Goal: Task Accomplishment & Management: Use online tool/utility

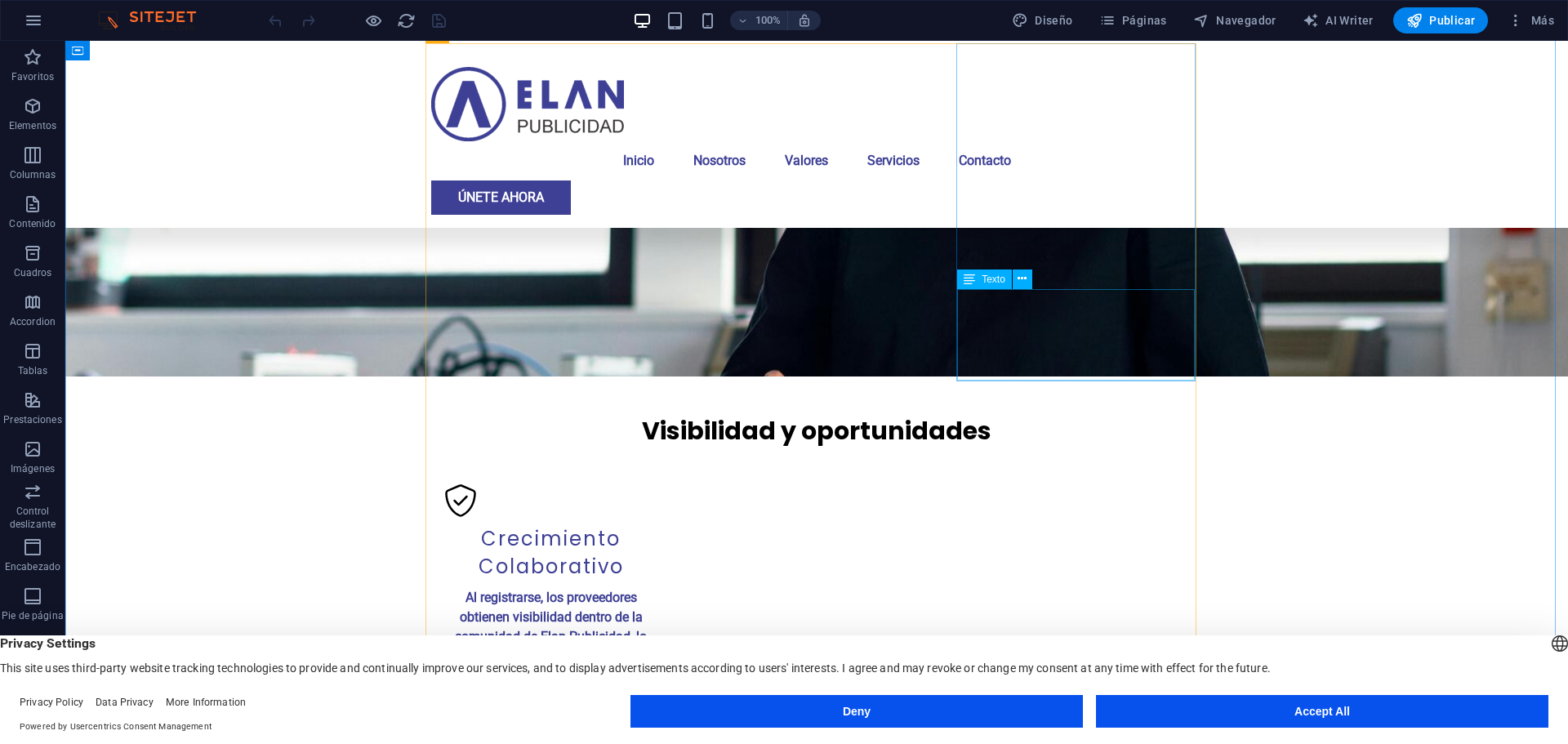
scroll to position [1034, 0]
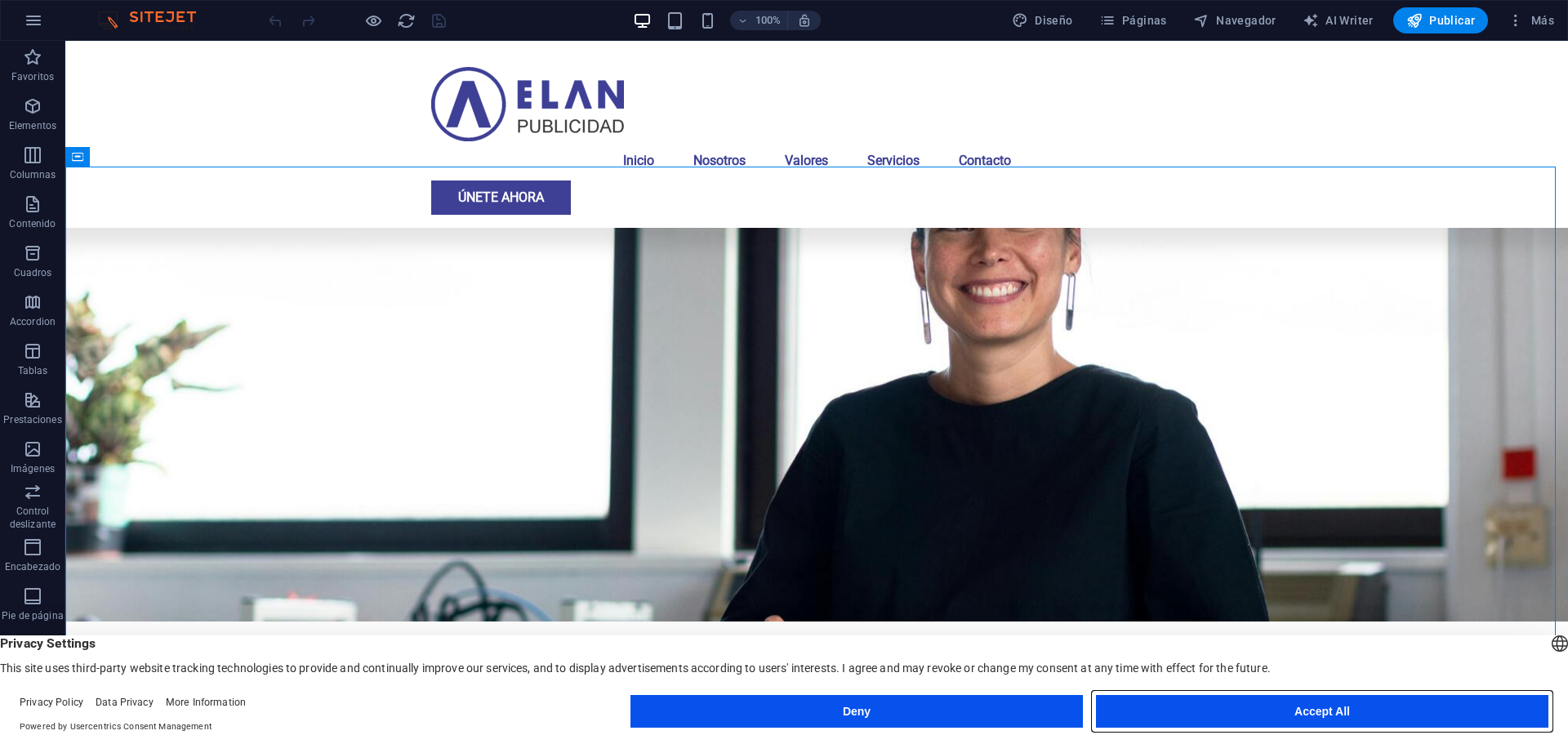
click at [1342, 712] on button "Accept All" at bounding box center [1323, 712] width 453 height 33
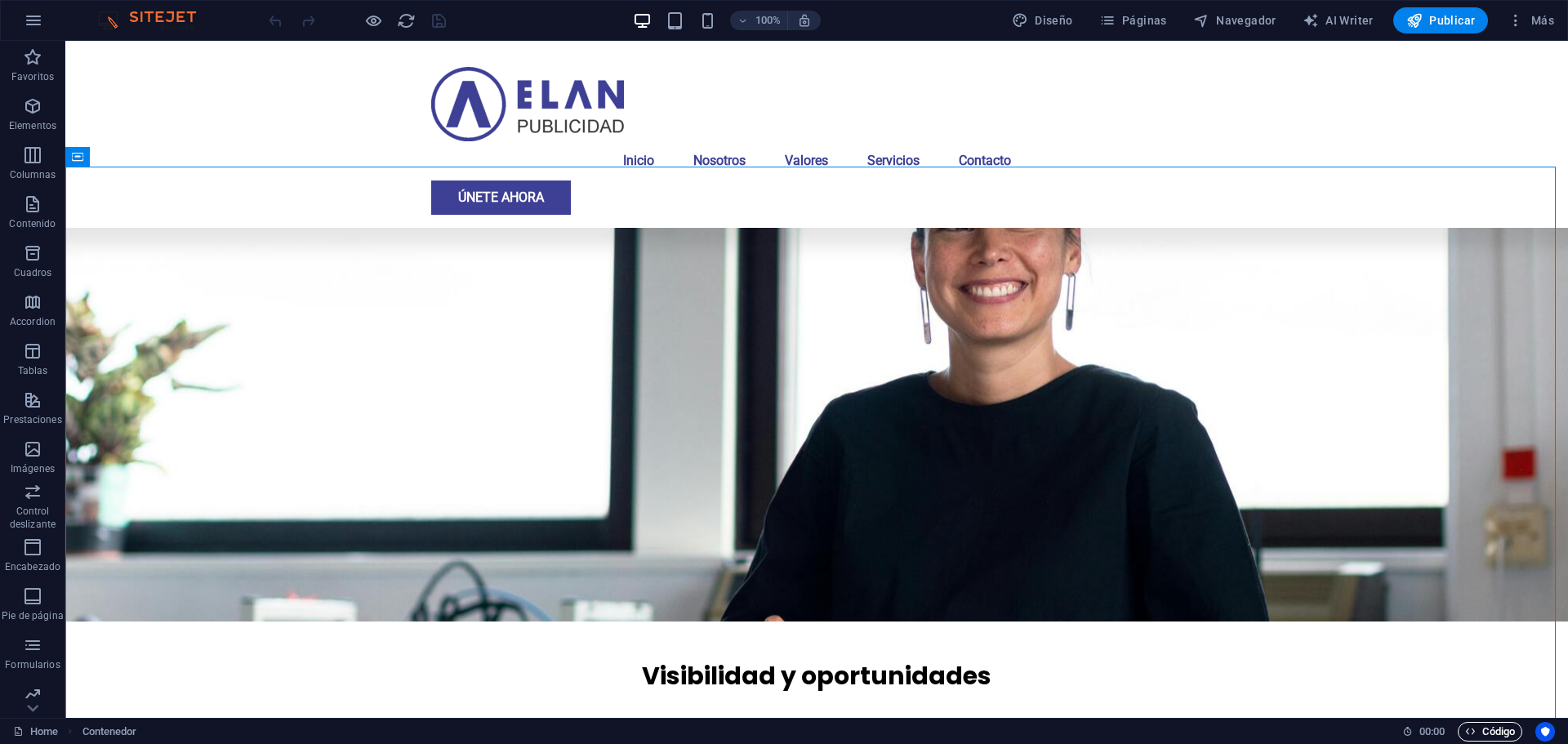
click at [1493, 736] on span "Código" at bounding box center [1490, 732] width 50 height 20
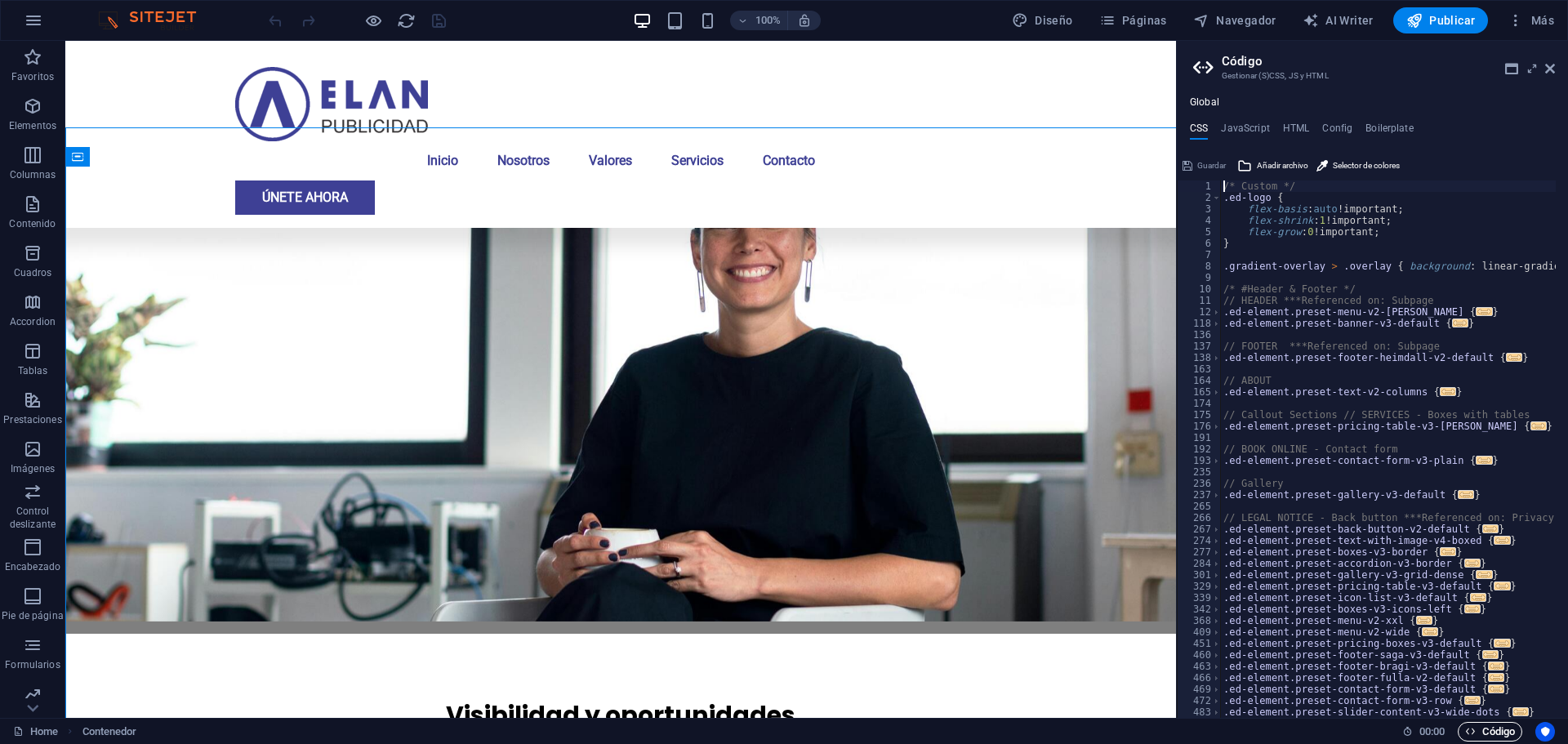
scroll to position [1074, 0]
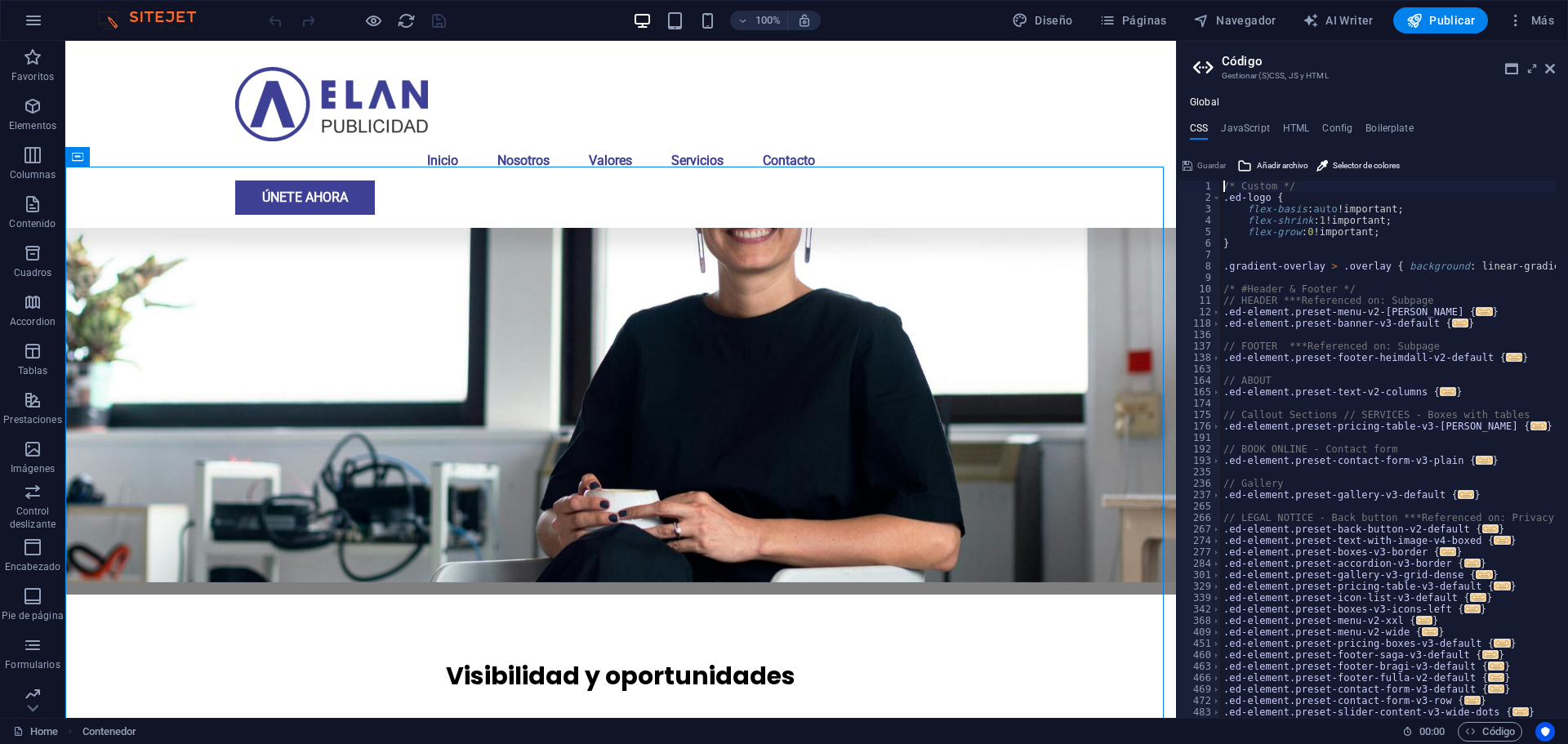
click at [1241, 121] on div "Global CSS JavaScript HTML Config Boilerplate /* Custom */ 1 2 3 4 5 6 7 8 9 10…" at bounding box center [1372, 408] width 391 height 622
click at [1241, 122] on h4 "JavaScript" at bounding box center [1245, 131] width 48 height 18
type textarea "/* JS for preset "Menu V2" */"
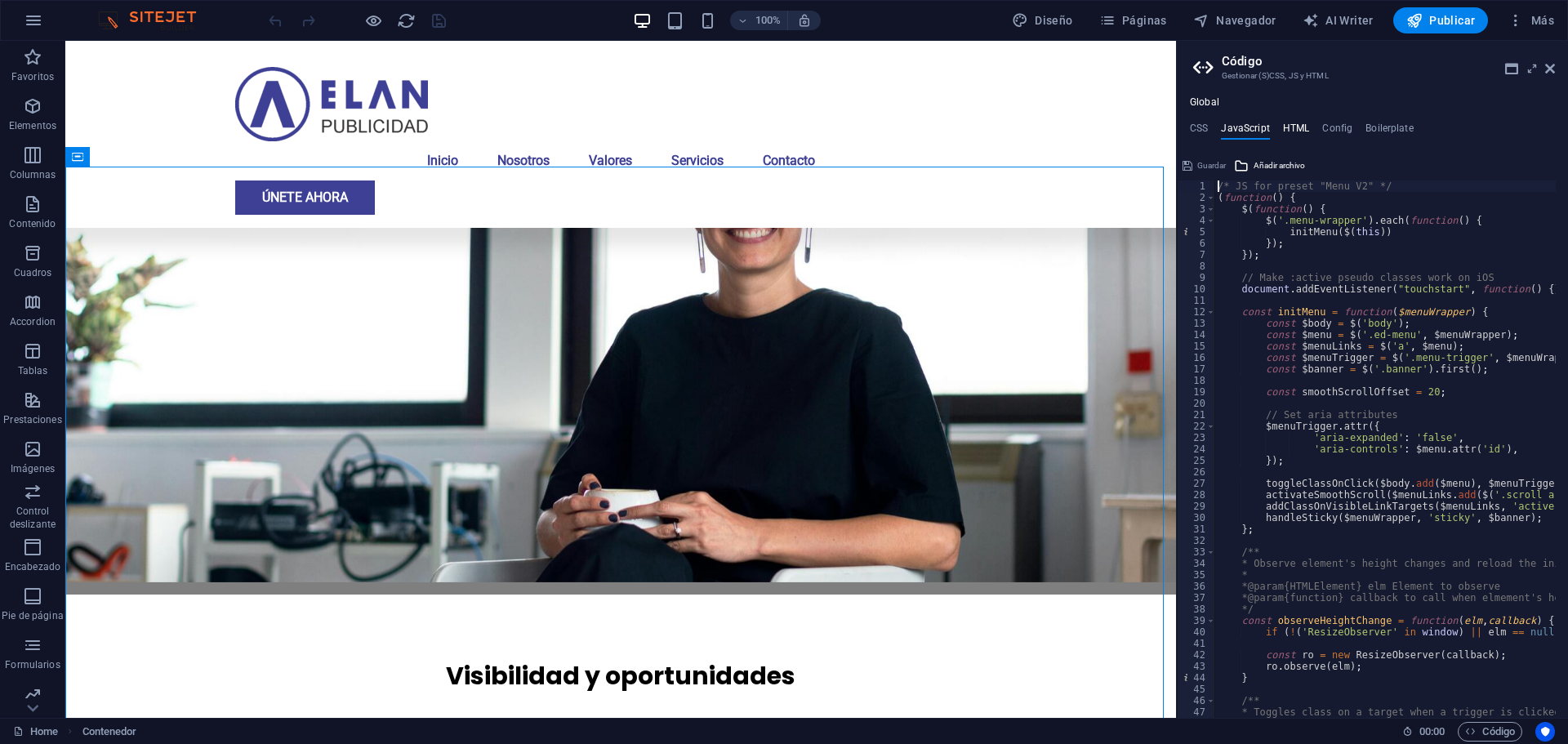
click at [1283, 128] on h4 "HTML" at bounding box center [1297, 131] width 27 height 18
type textarea "<a href="#main-content" class="wv-link-content button">Skip to main content</a>"
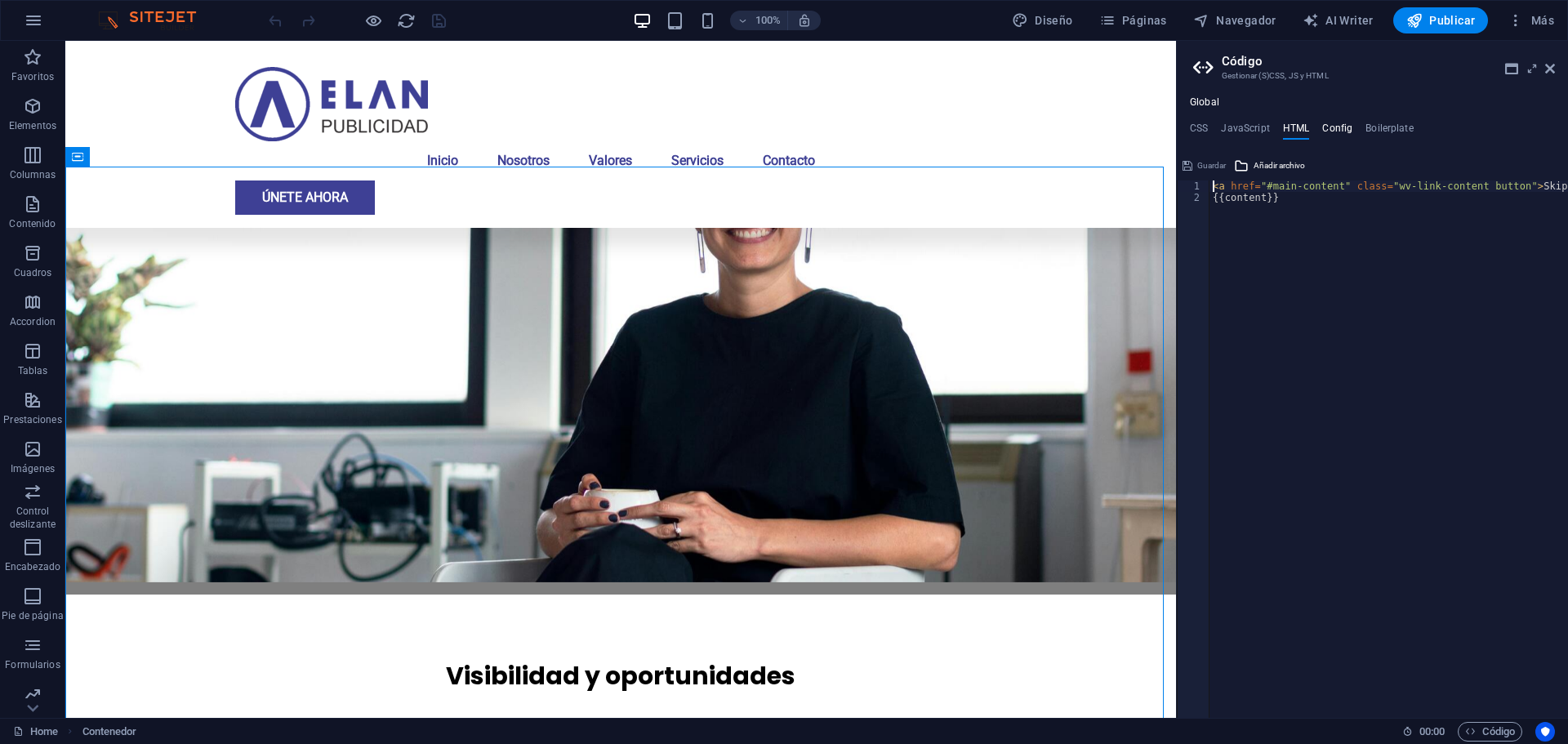
click at [1329, 128] on h4 "Config" at bounding box center [1337, 131] width 30 height 18
type textarea "$color-background: #FFFFFF;"
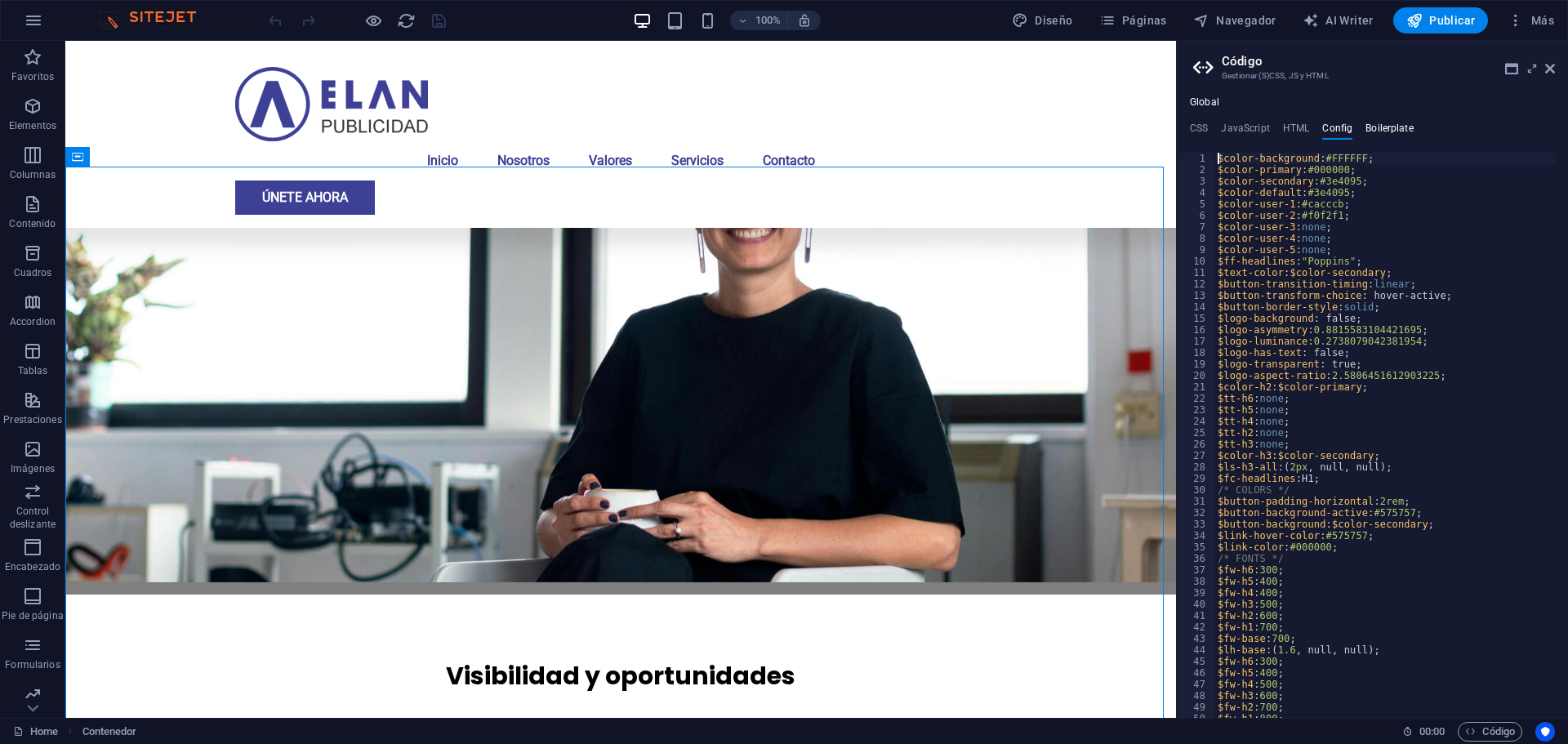
click at [1365, 130] on h4 "Boilerplate" at bounding box center [1389, 131] width 48 height 18
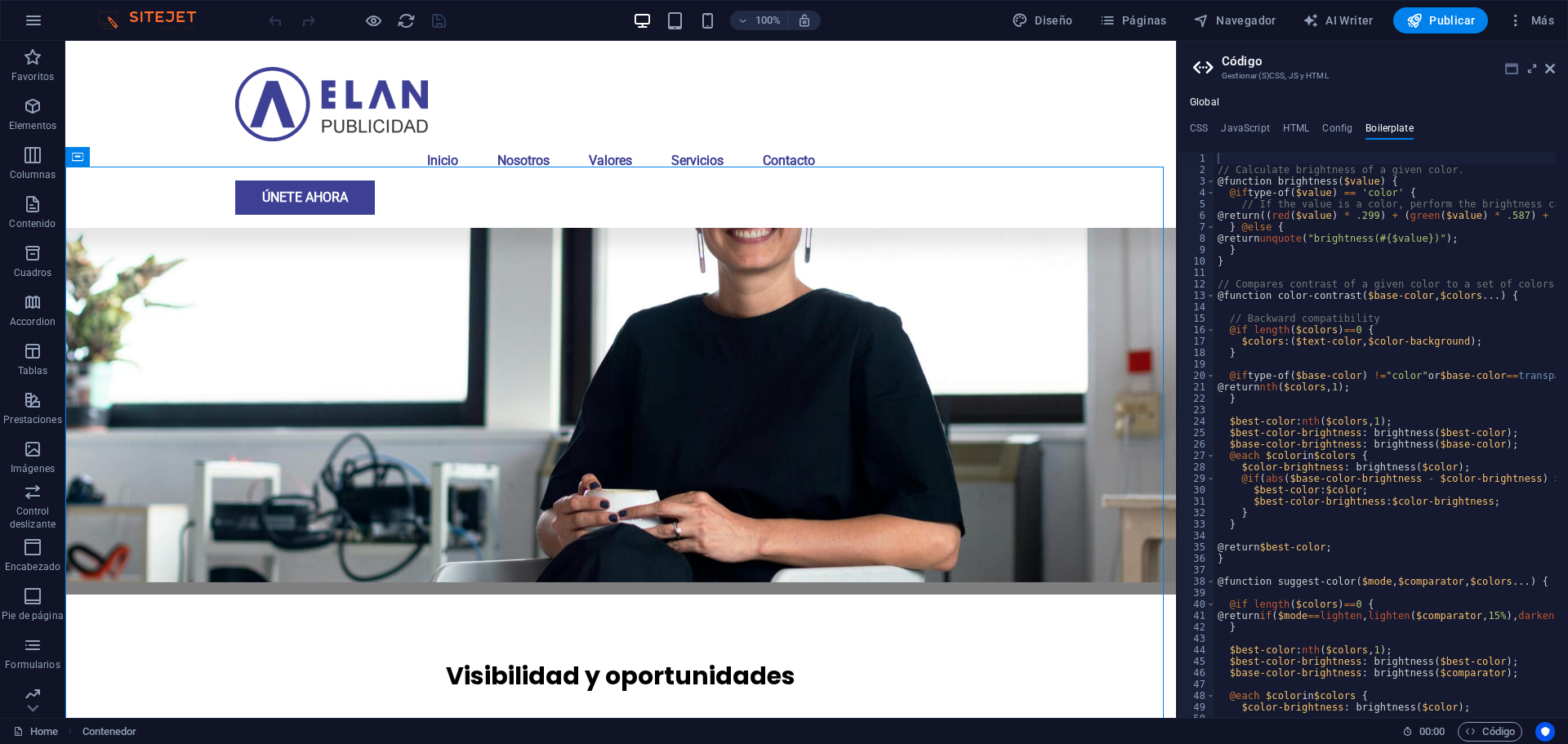
click at [1511, 72] on icon at bounding box center [1511, 69] width 13 height 13
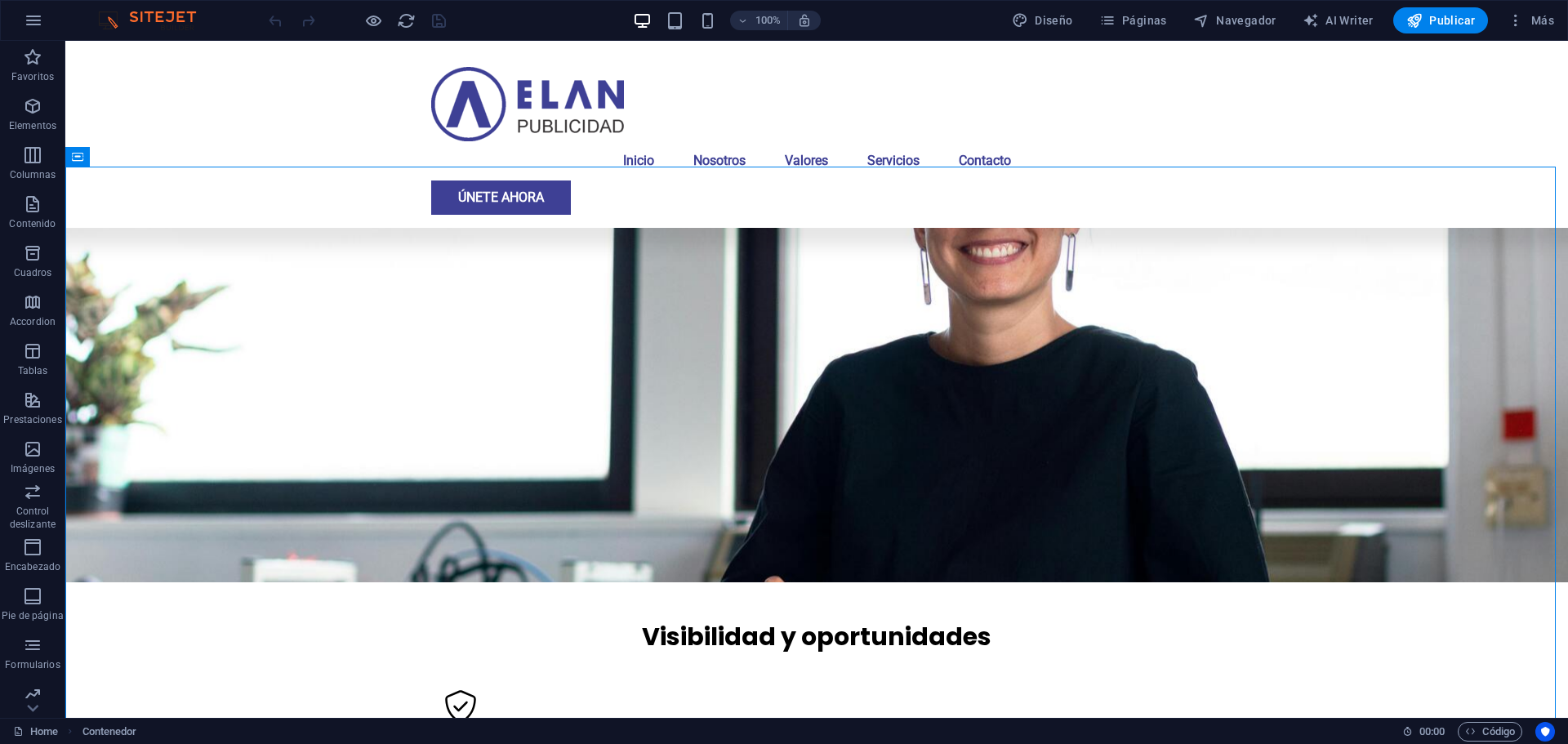
scroll to position [1034, 0]
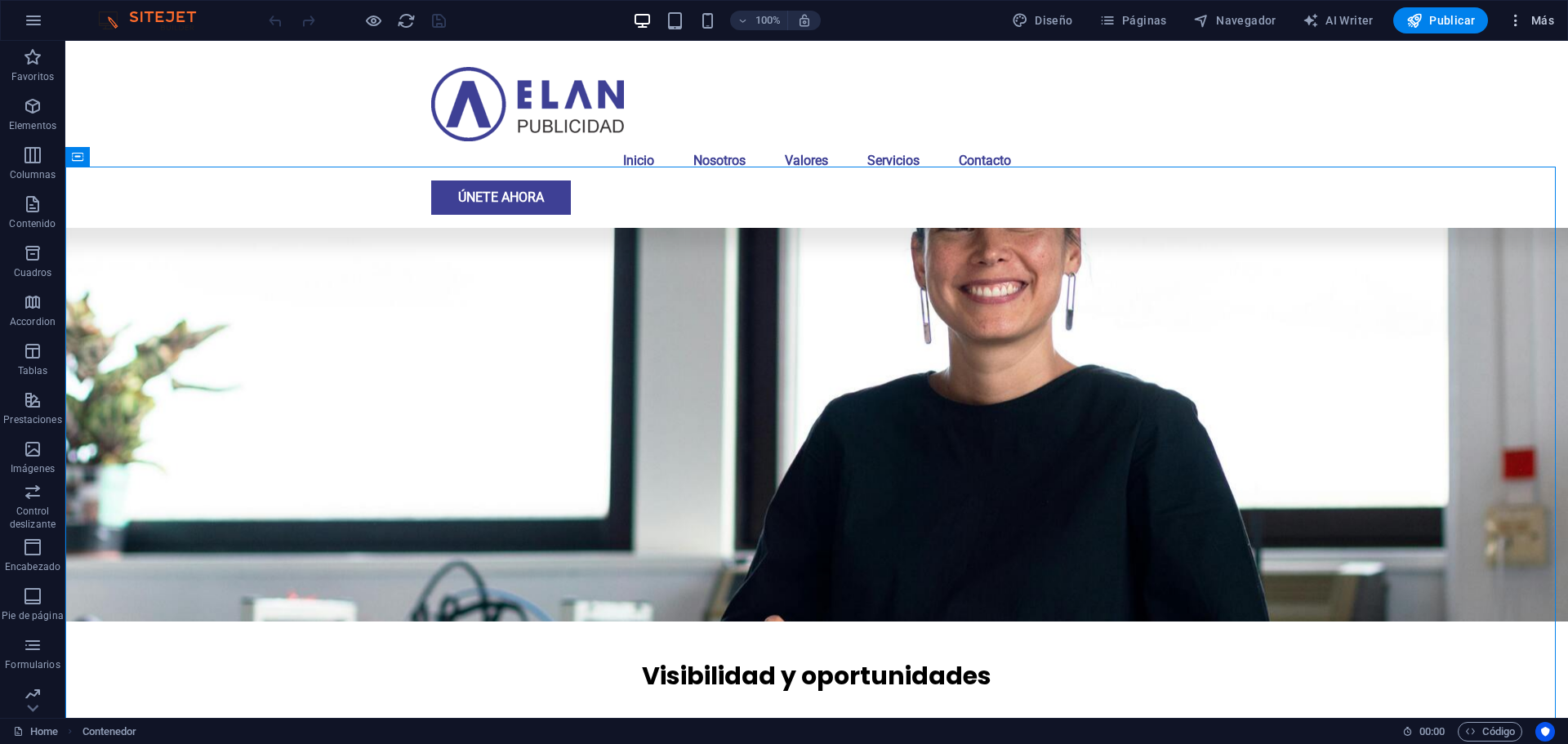
click at [1517, 25] on icon "button" at bounding box center [1516, 21] width 16 height 16
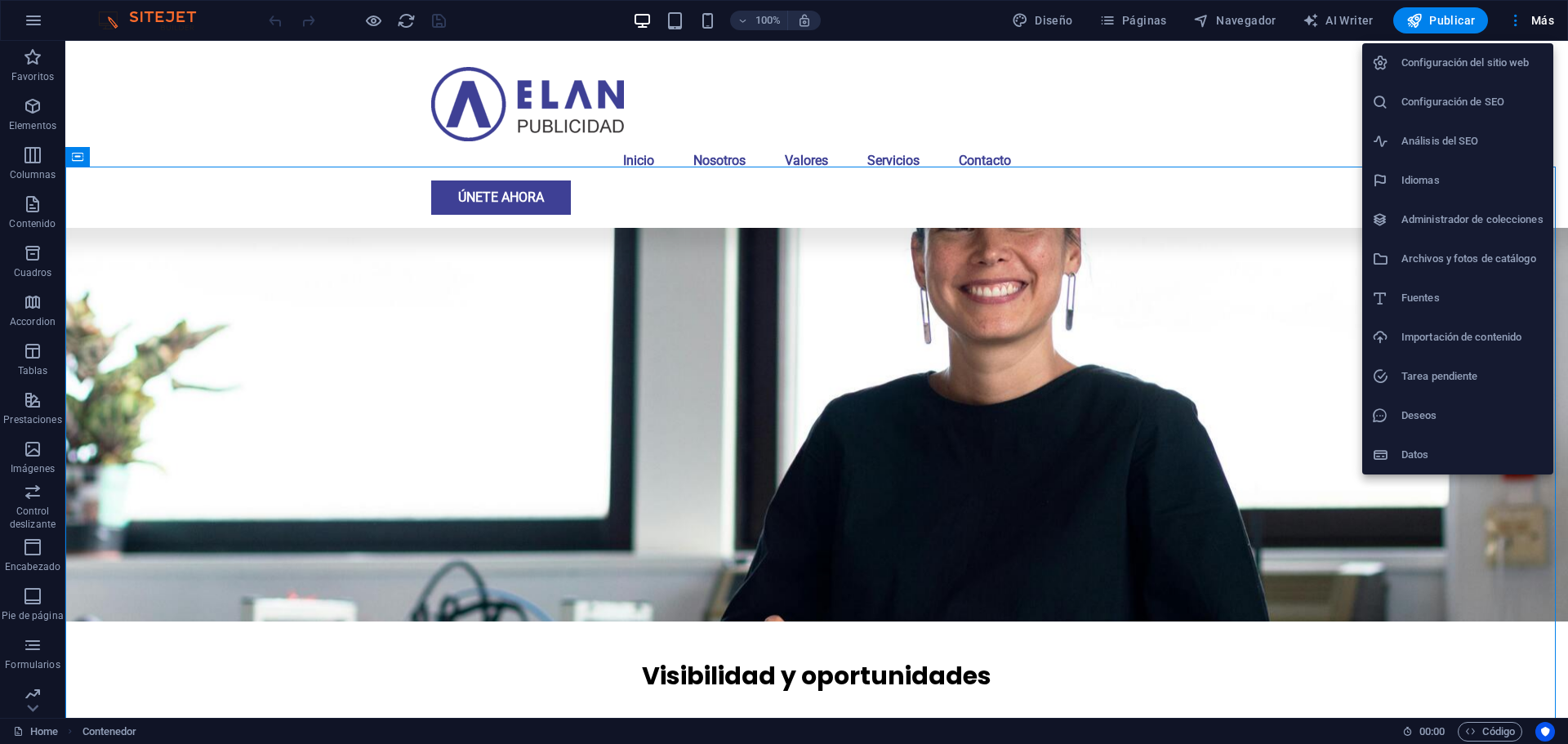
click at [1328, 53] on div at bounding box center [784, 372] width 1568 height 744
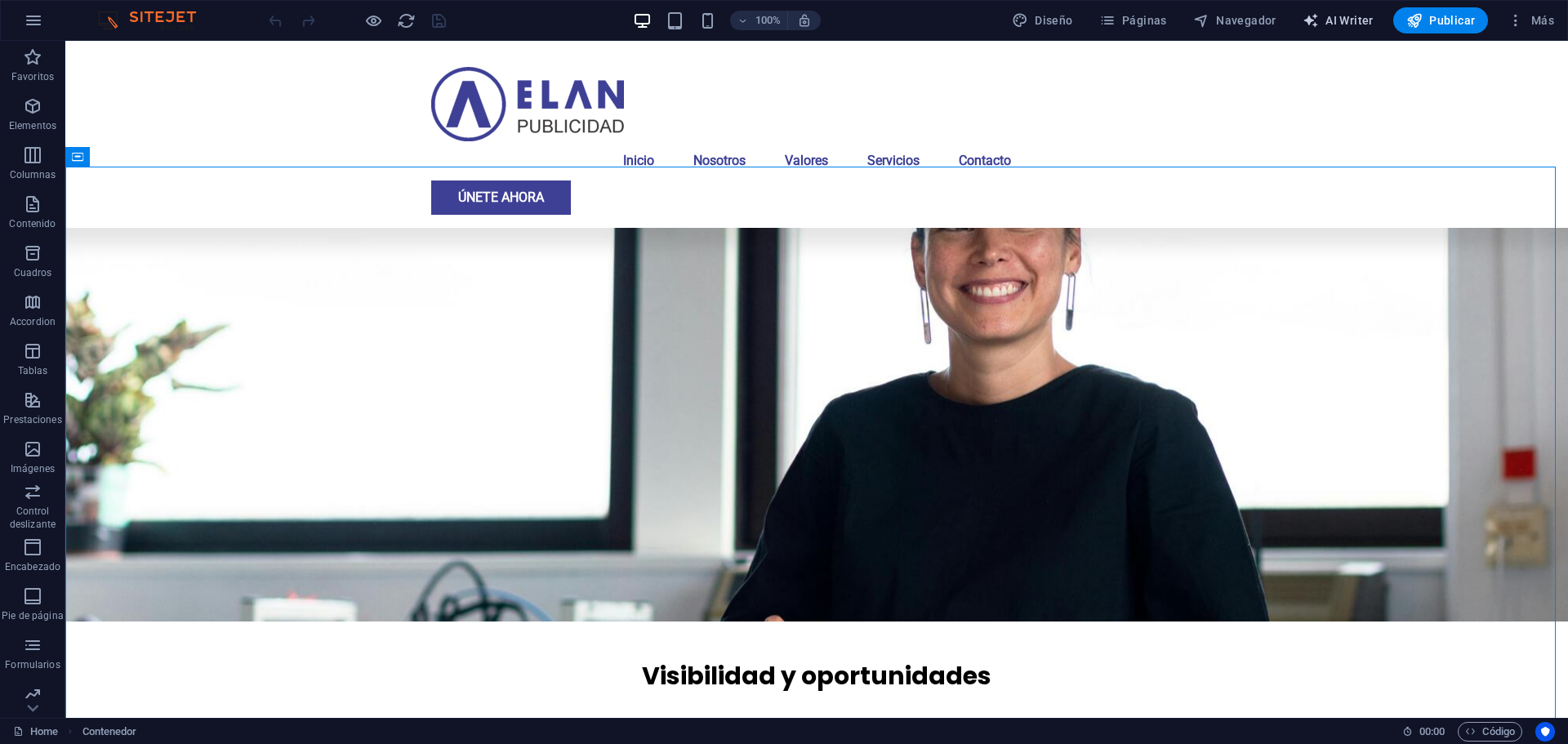
click at [1329, 18] on span "AI Writer" at bounding box center [1338, 21] width 71 height 16
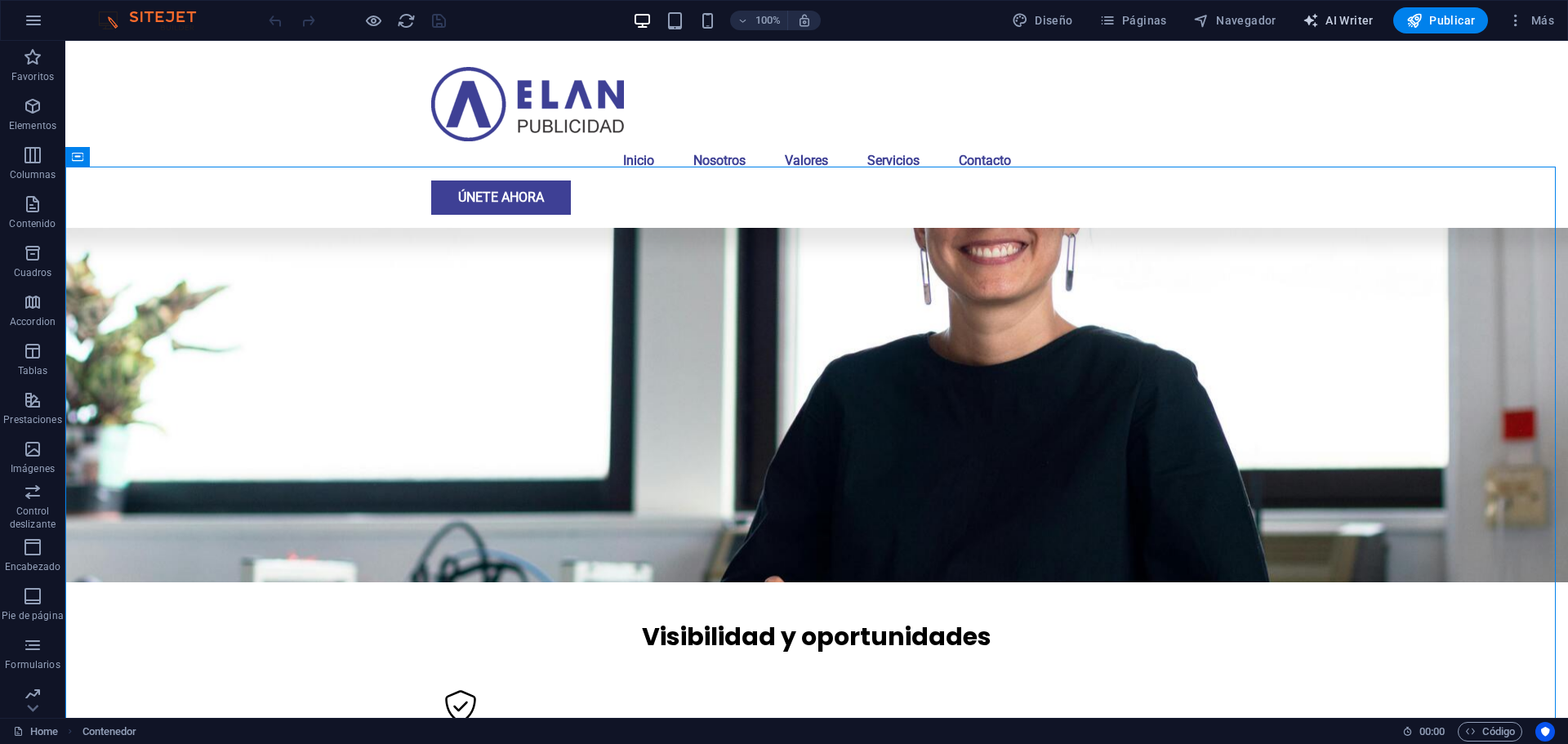
select select "English"
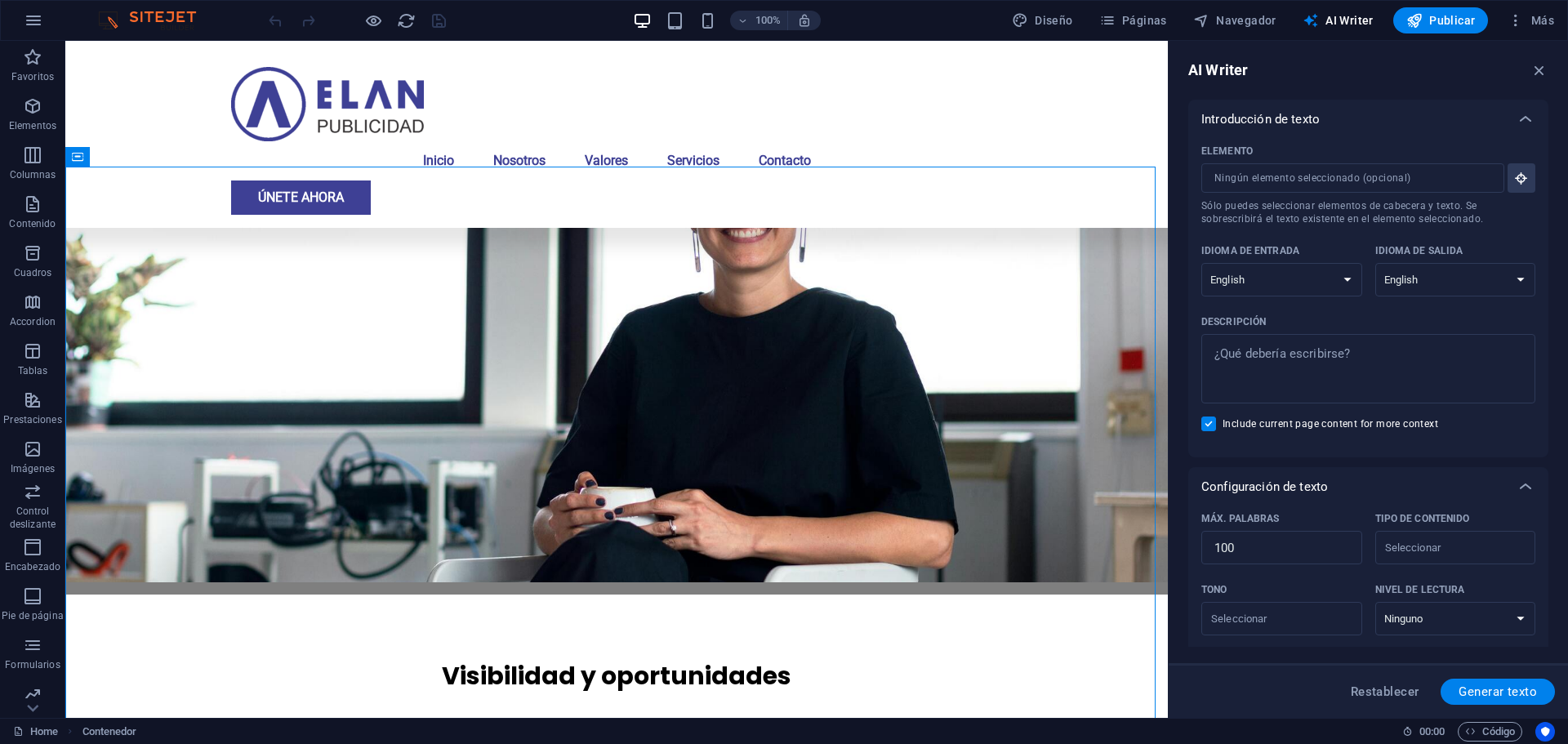
click at [1284, 106] on div "Introducción de texto" at bounding box center [1368, 120] width 360 height 39
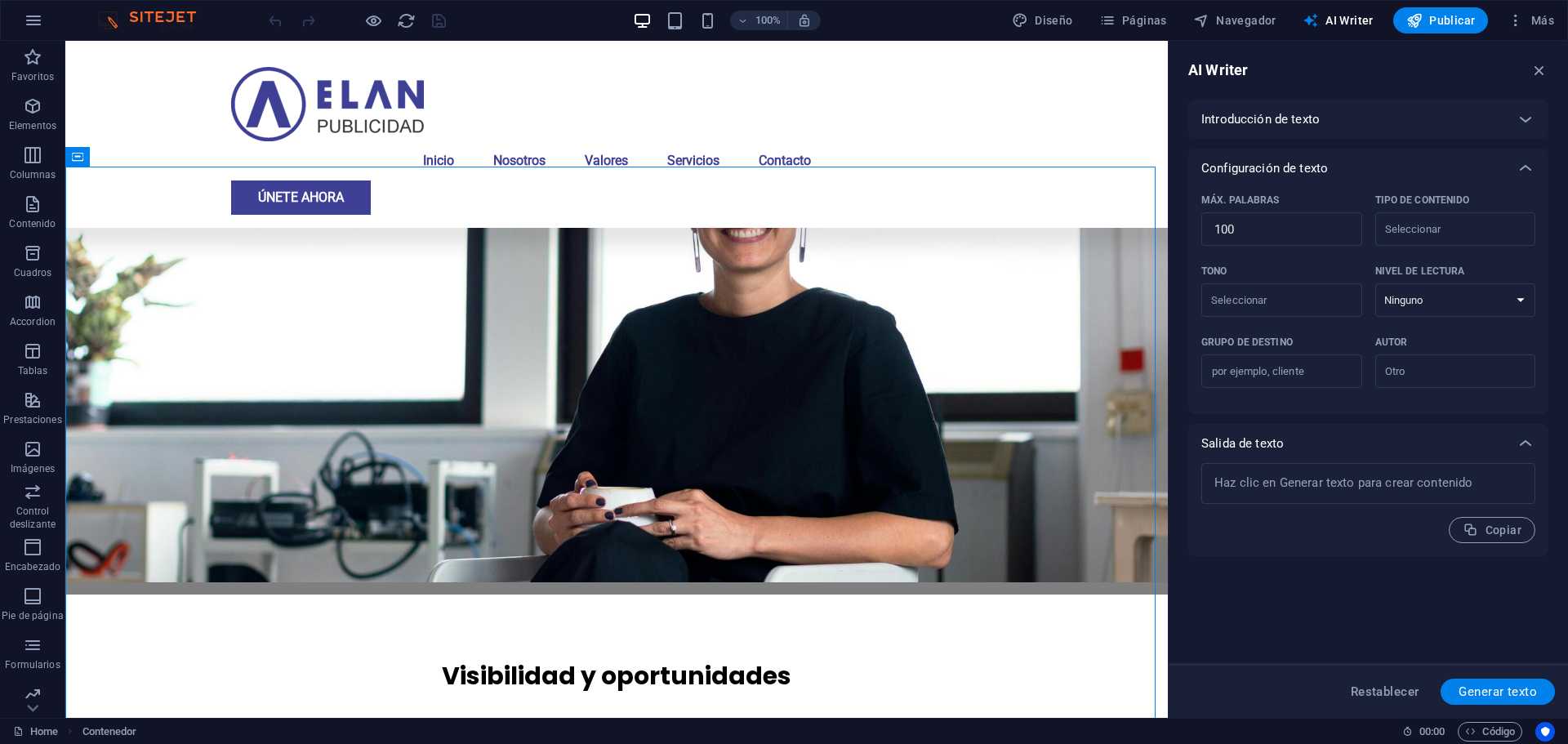
click at [1295, 164] on p "Configuración de texto" at bounding box center [1265, 168] width 126 height 16
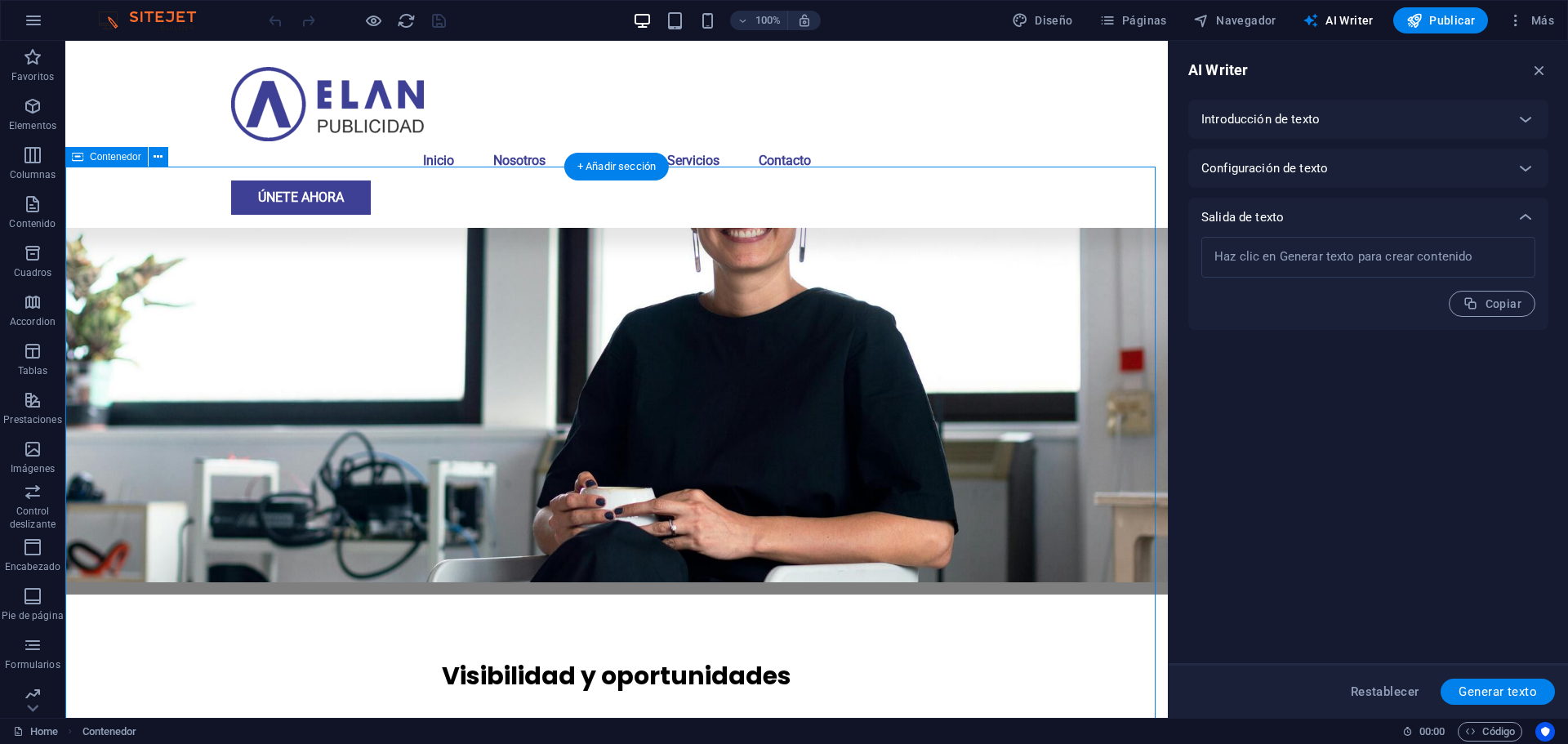
click at [1540, 63] on icon "button" at bounding box center [1539, 71] width 18 height 18
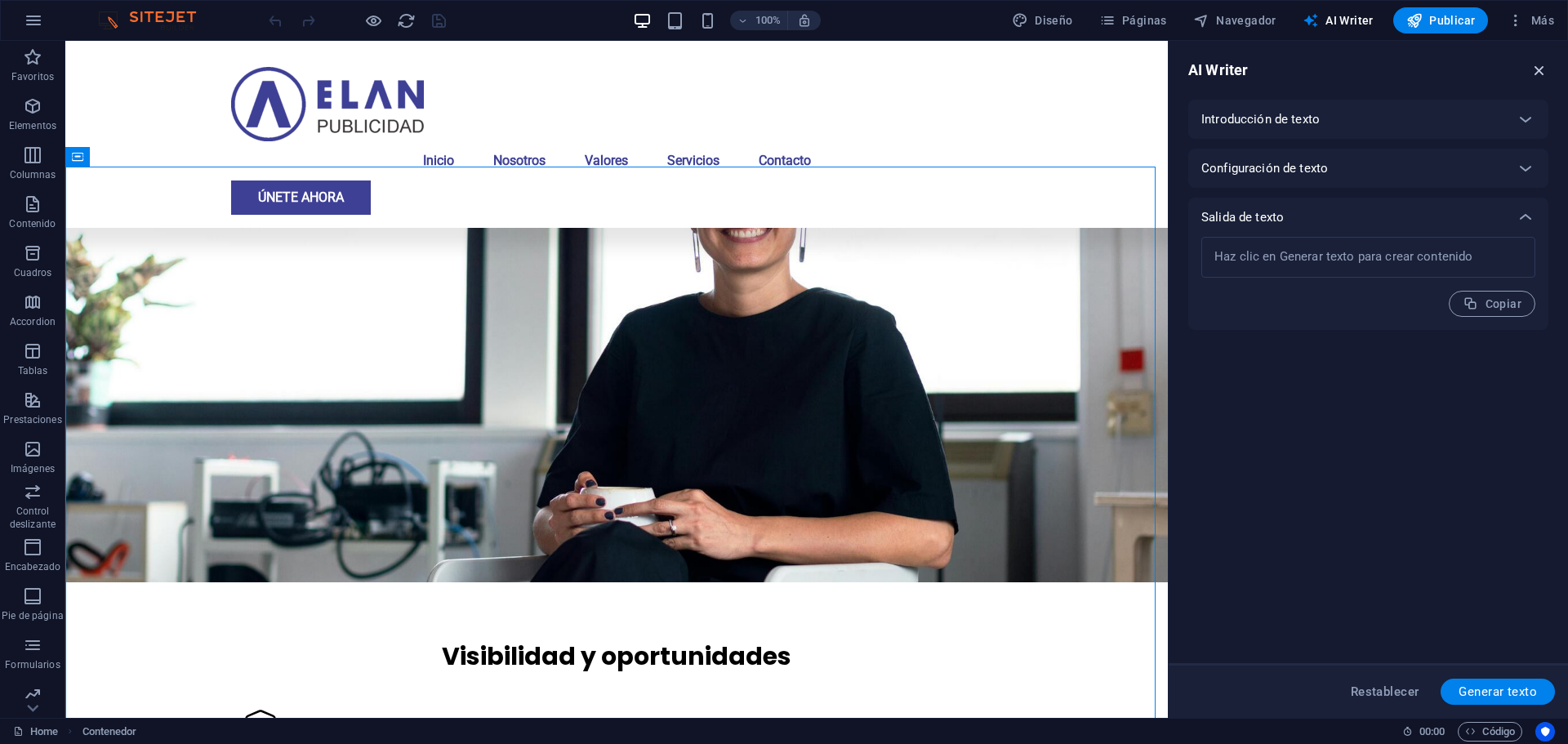
scroll to position [1034, 0]
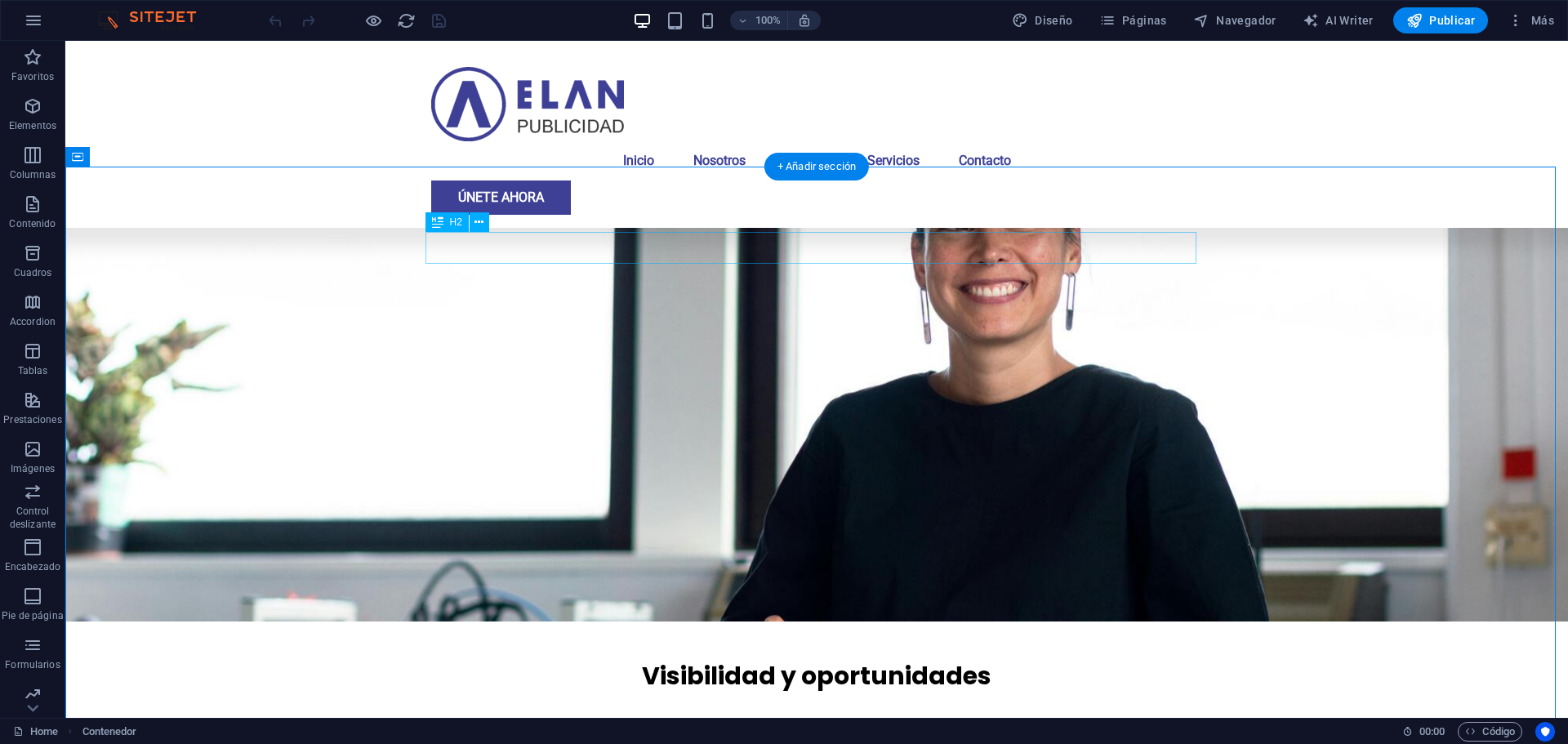
click at [483, 231] on icon at bounding box center [479, 222] width 9 height 17
